Goal: Transaction & Acquisition: Subscribe to service/newsletter

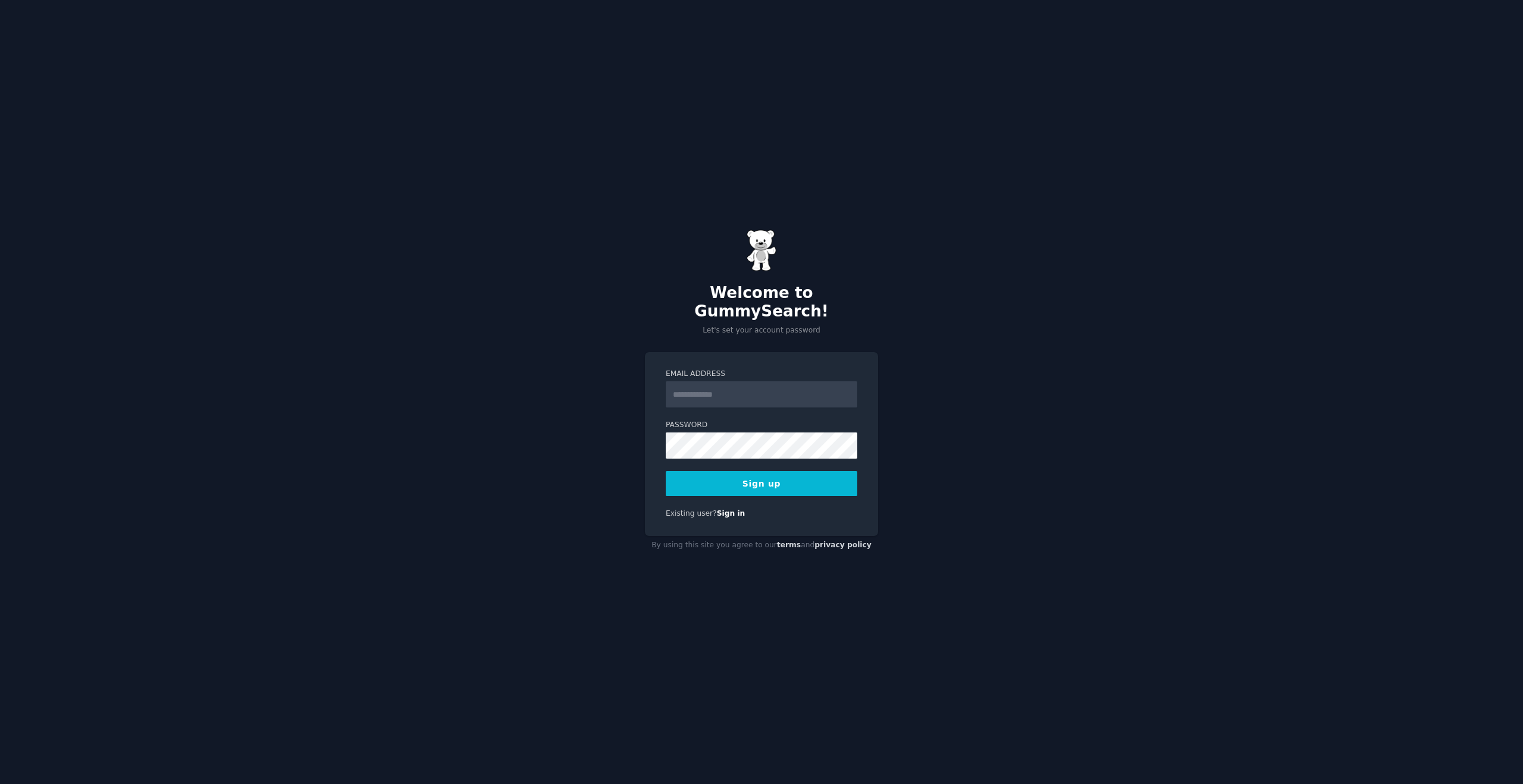
click at [750, 388] on input "Email Address" at bounding box center [761, 394] width 192 height 26
type input "**********"
click at [781, 472] on button "Sign up" at bounding box center [761, 483] width 192 height 25
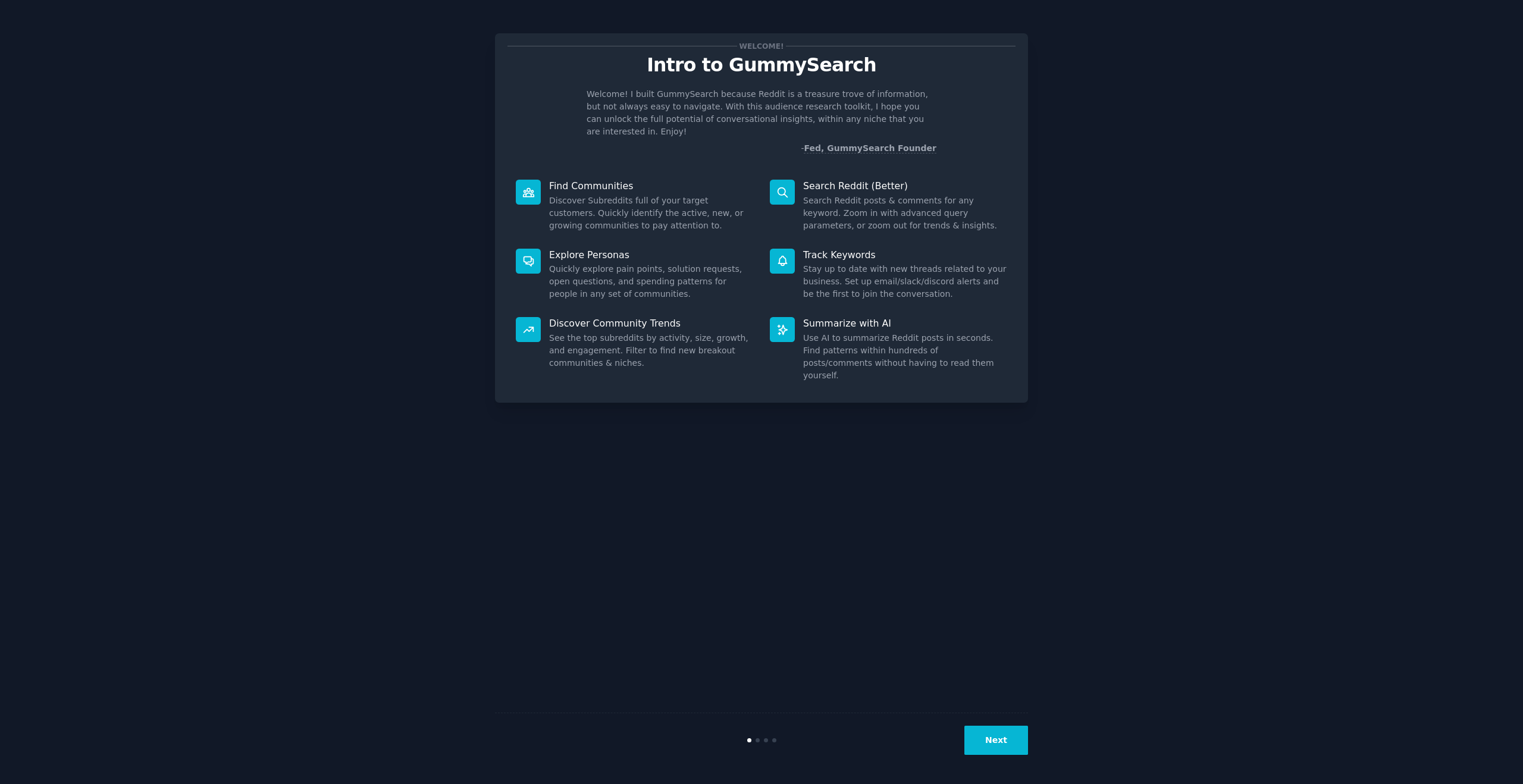
click at [983, 717] on div "Next" at bounding box center [761, 740] width 533 height 55
click at [990, 727] on button "Next" at bounding box center [996, 740] width 64 height 29
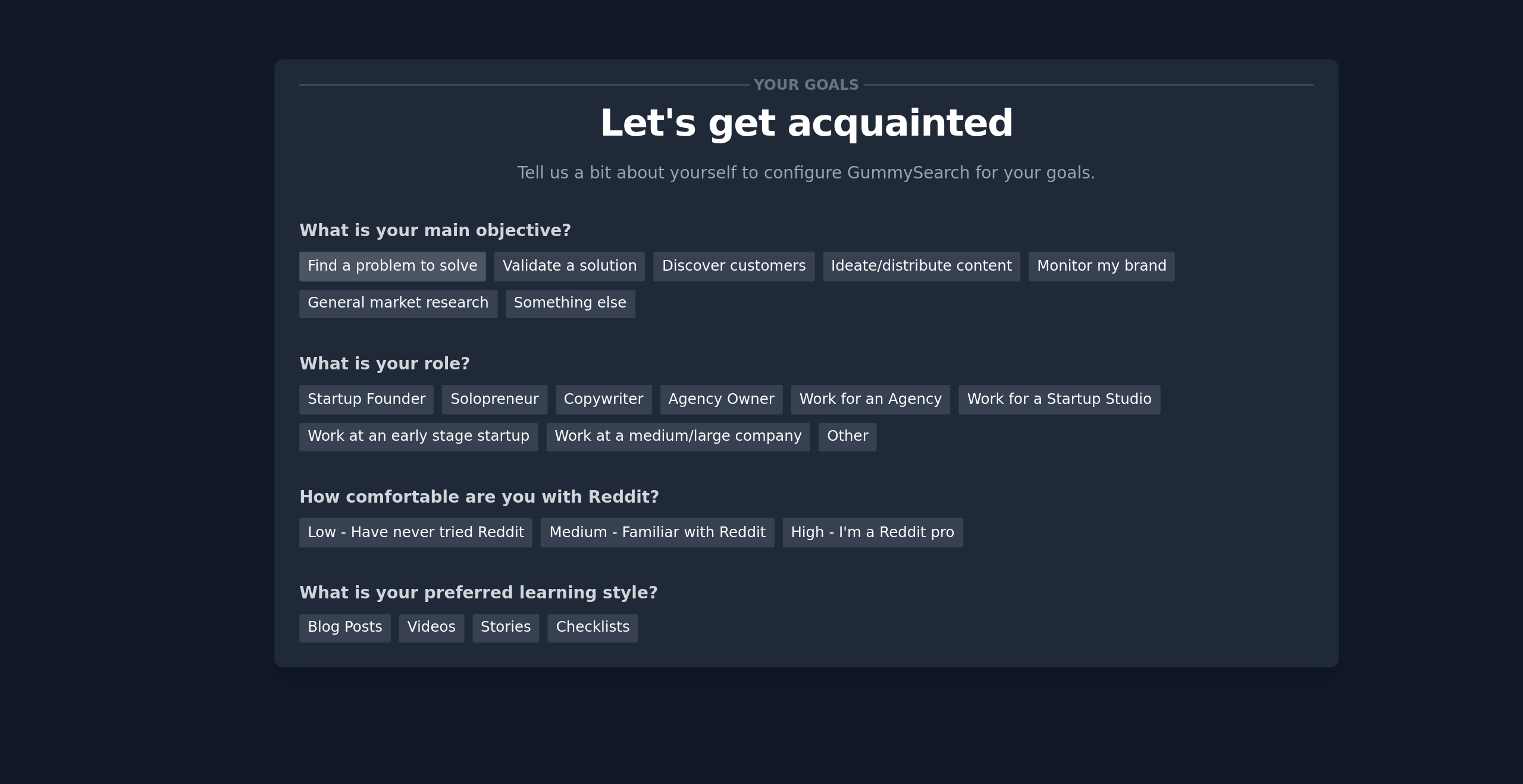
click at [583, 133] on div "Find a problem to solve" at bounding box center [554, 137] width 93 height 15
click at [562, 153] on div "General market research" at bounding box center [556, 156] width 99 height 15
click at [579, 138] on div "Find a problem to solve" at bounding box center [554, 137] width 93 height 15
click at [597, 207] on div "Solopreneur" at bounding box center [604, 203] width 53 height 15
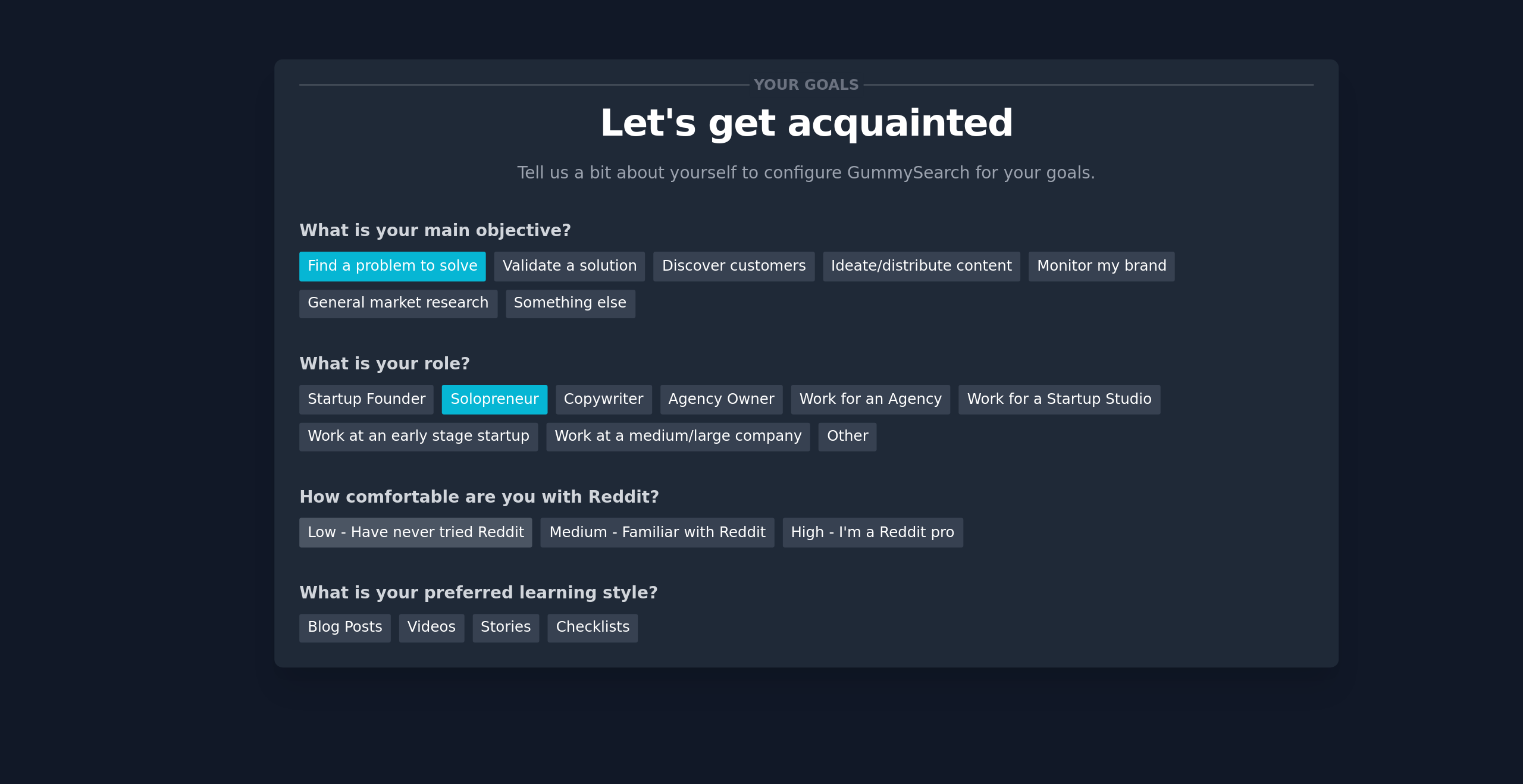
click at [600, 272] on div "Low - Have never tried Reddit" at bounding box center [565, 269] width 116 height 15
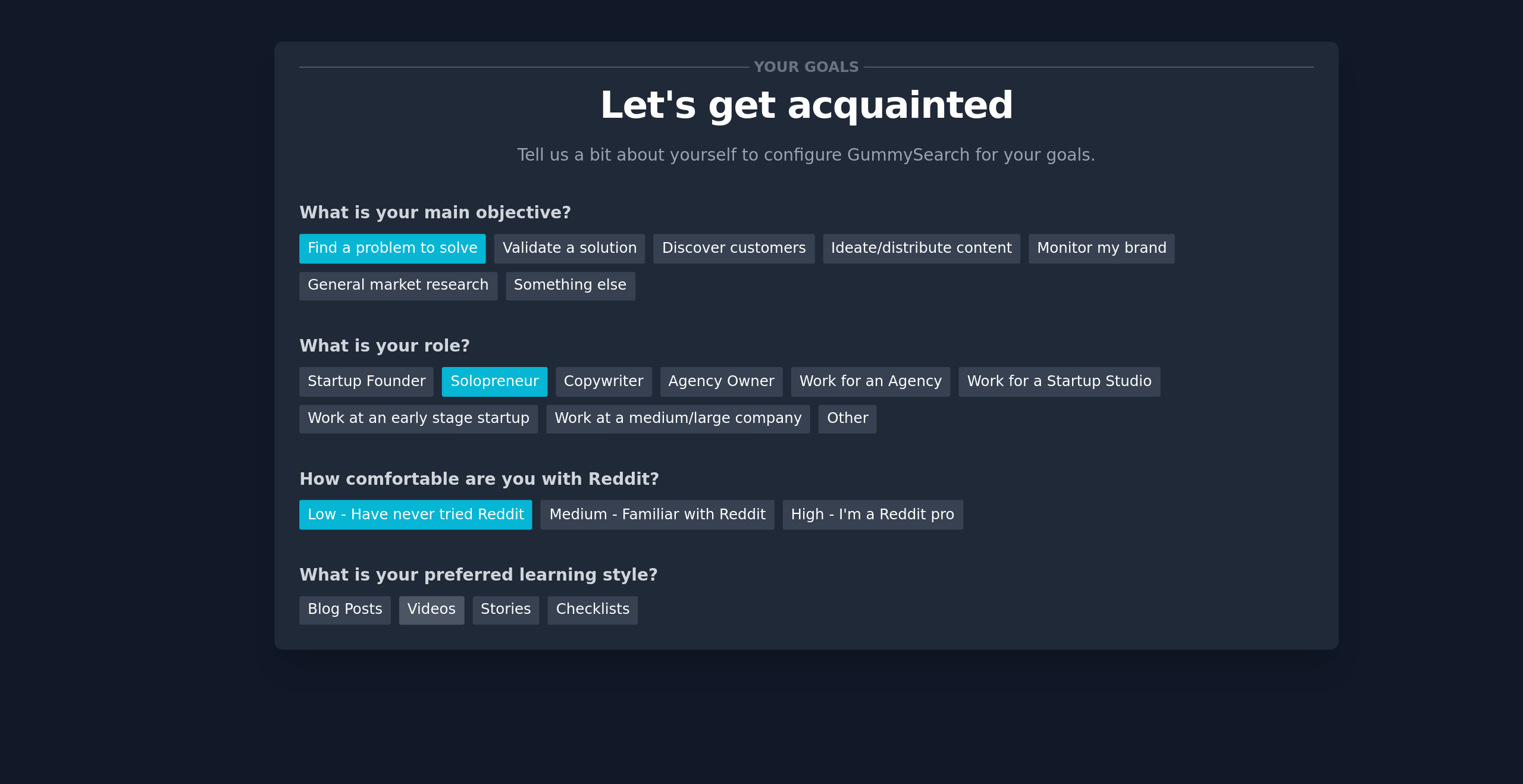
click at [569, 322] on div "Videos" at bounding box center [574, 318] width 33 height 15
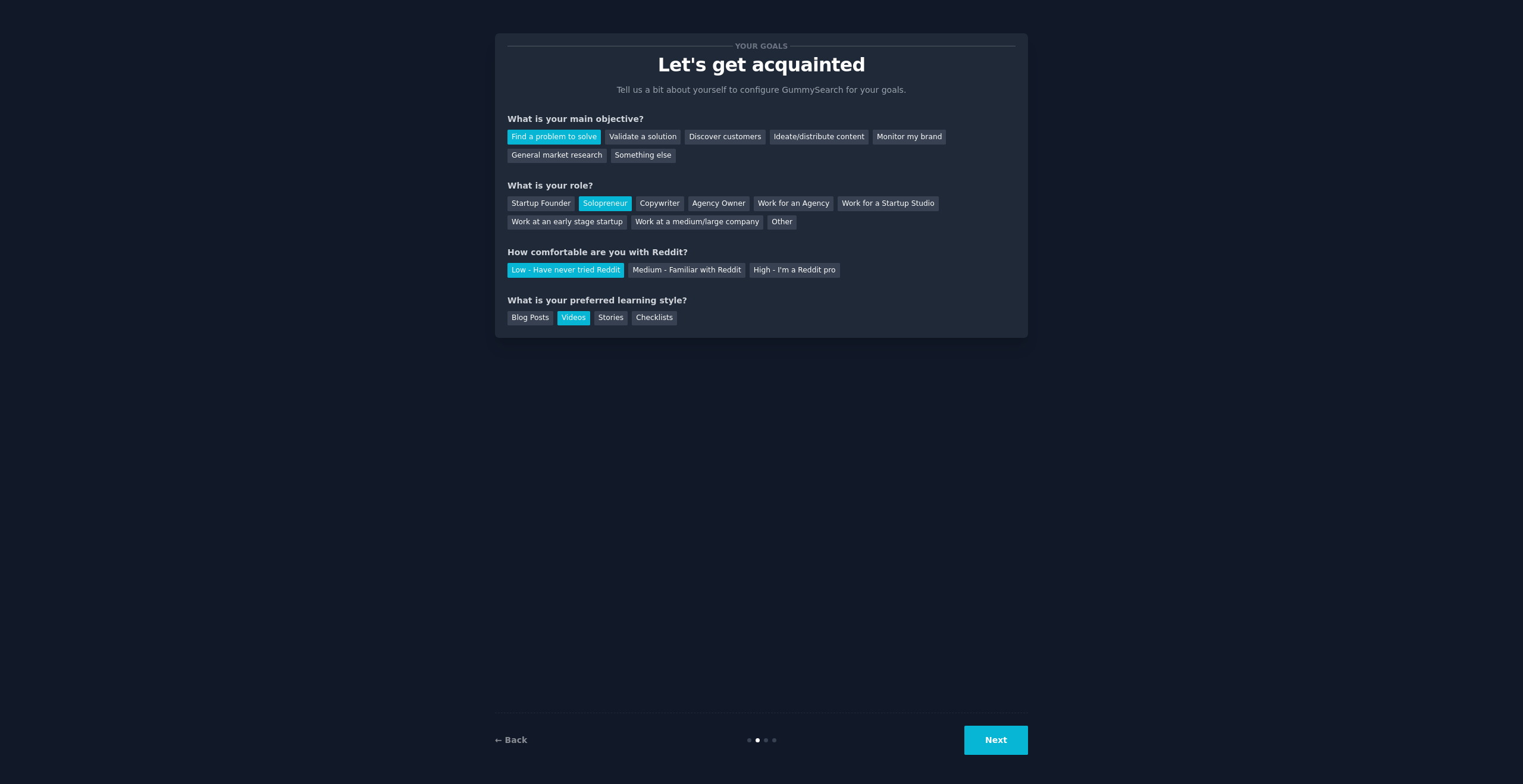
click at [975, 731] on button "Next" at bounding box center [996, 740] width 64 height 29
click at [994, 726] on div "Next" at bounding box center [939, 740] width 178 height 29
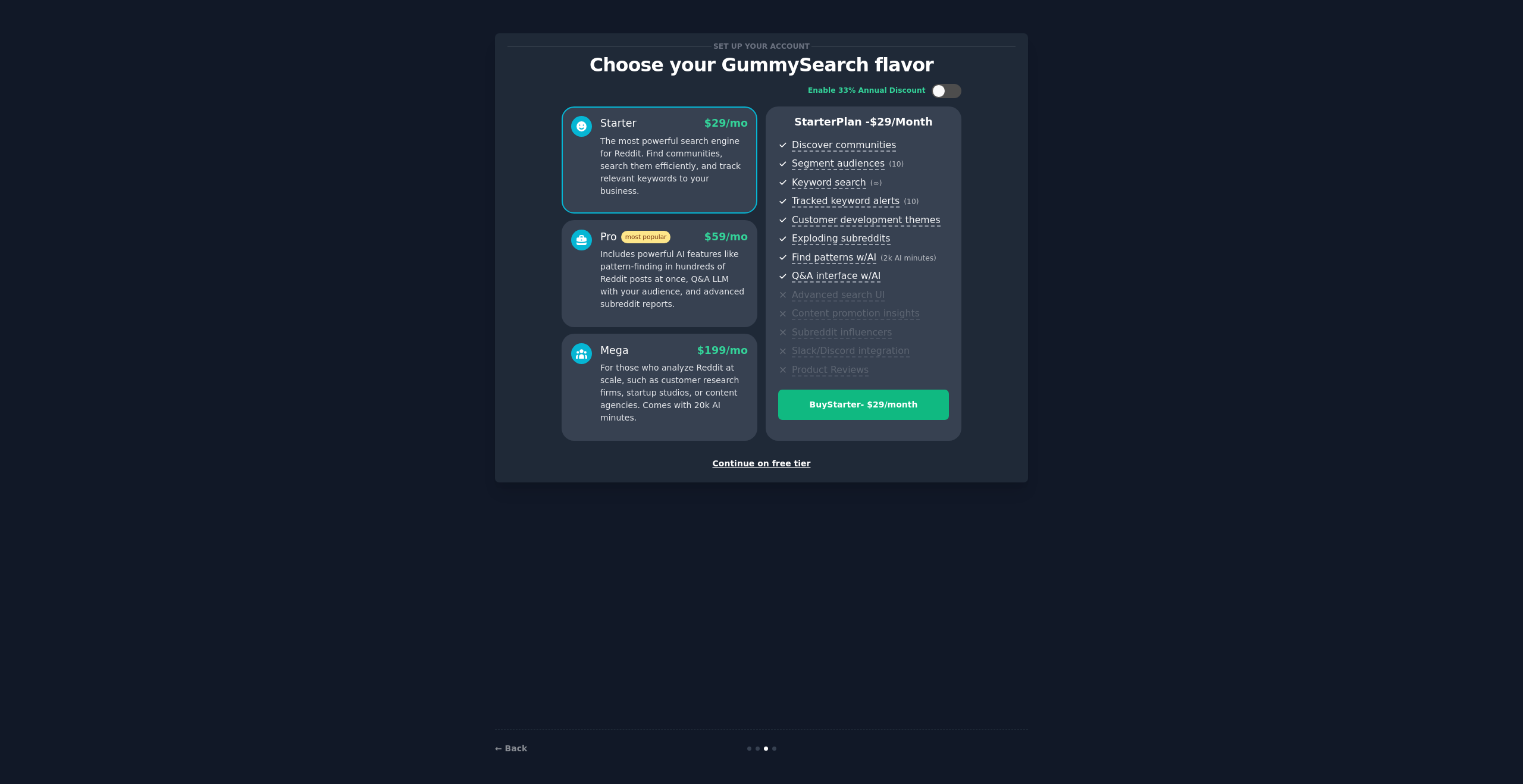
click at [740, 464] on div "Continue on free tier" at bounding box center [761, 463] width 508 height 13
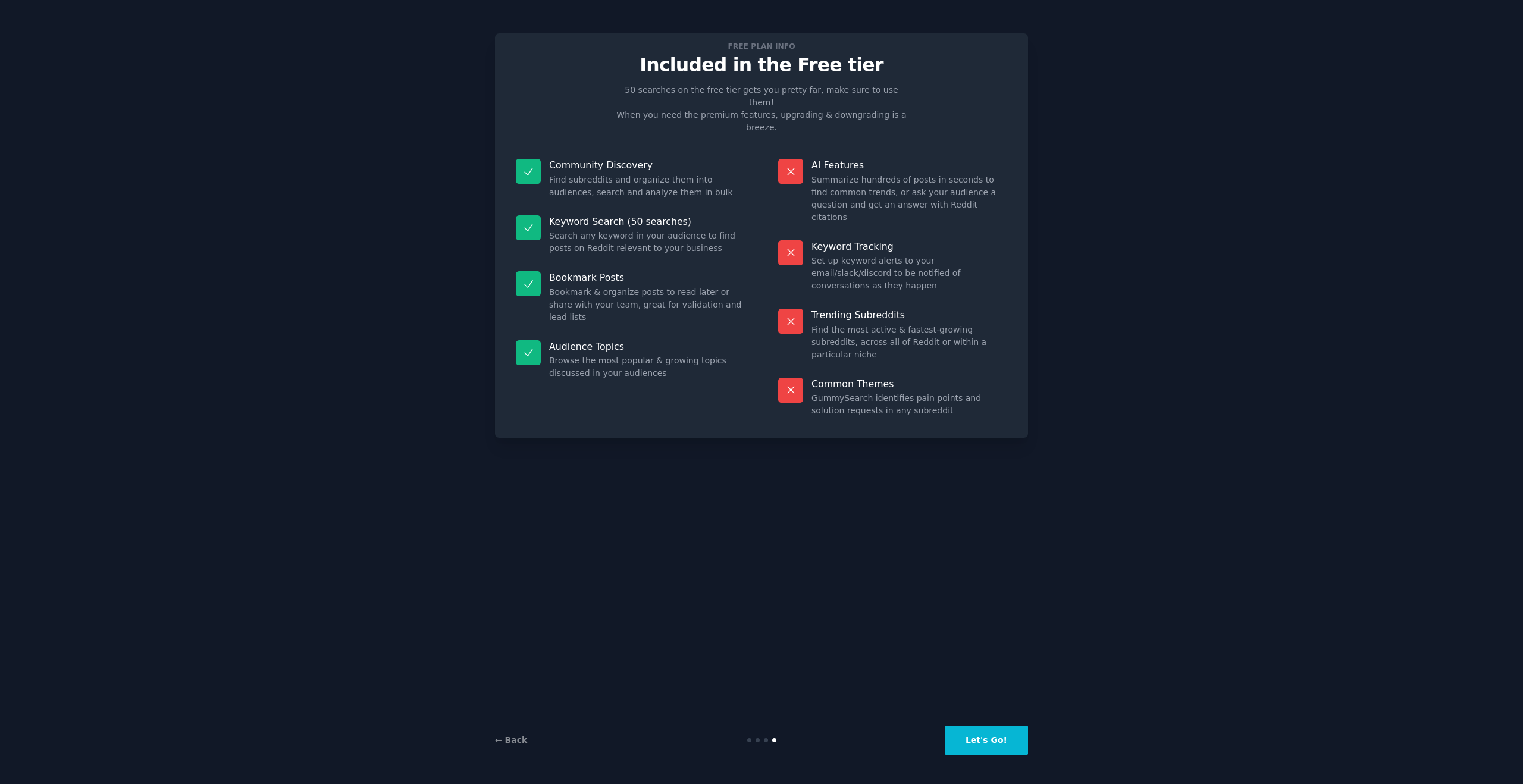
click at [975, 744] on button "Let's Go!" at bounding box center [986, 740] width 84 height 29
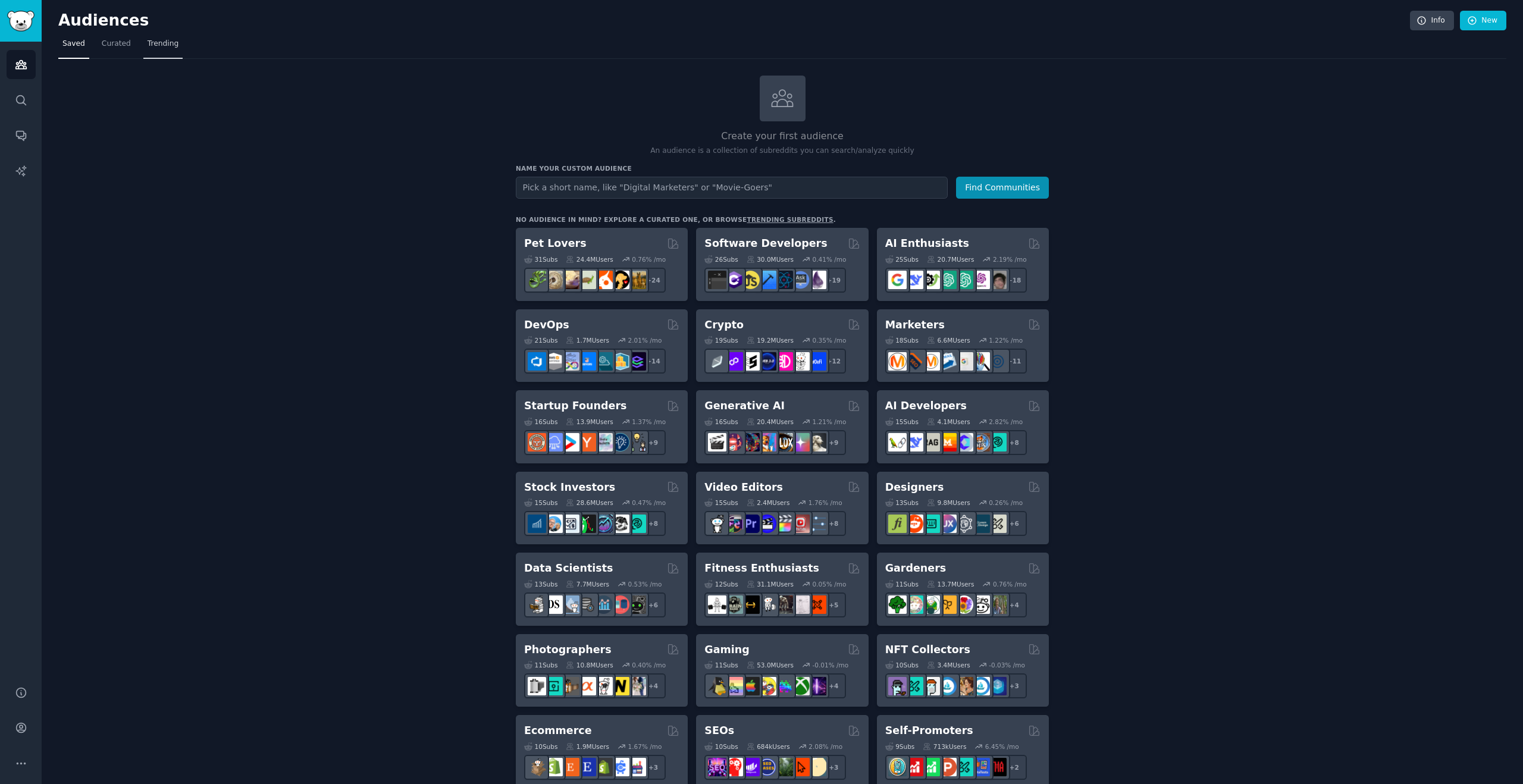
click at [173, 46] on span "Trending" at bounding box center [163, 44] width 31 height 10
